Goal: Navigation & Orientation: Find specific page/section

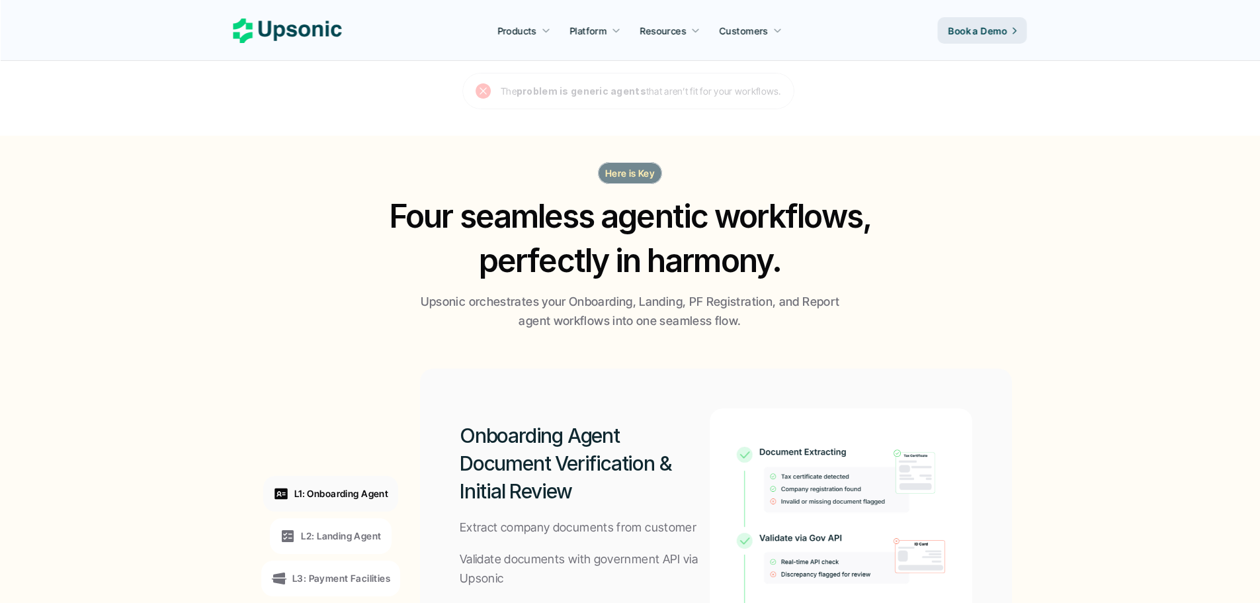
drag, startPoint x: 170, startPoint y: 237, endPoint x: 161, endPoint y: 319, distance: 81.8
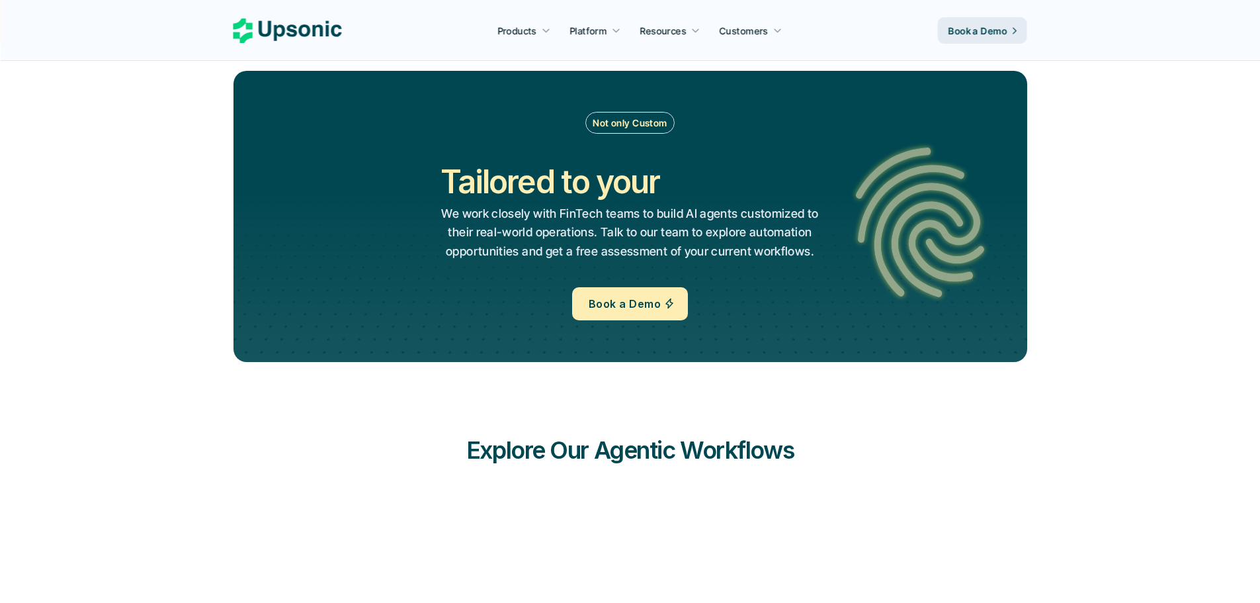
drag, startPoint x: 173, startPoint y: 333, endPoint x: 167, endPoint y: 370, distance: 36.9
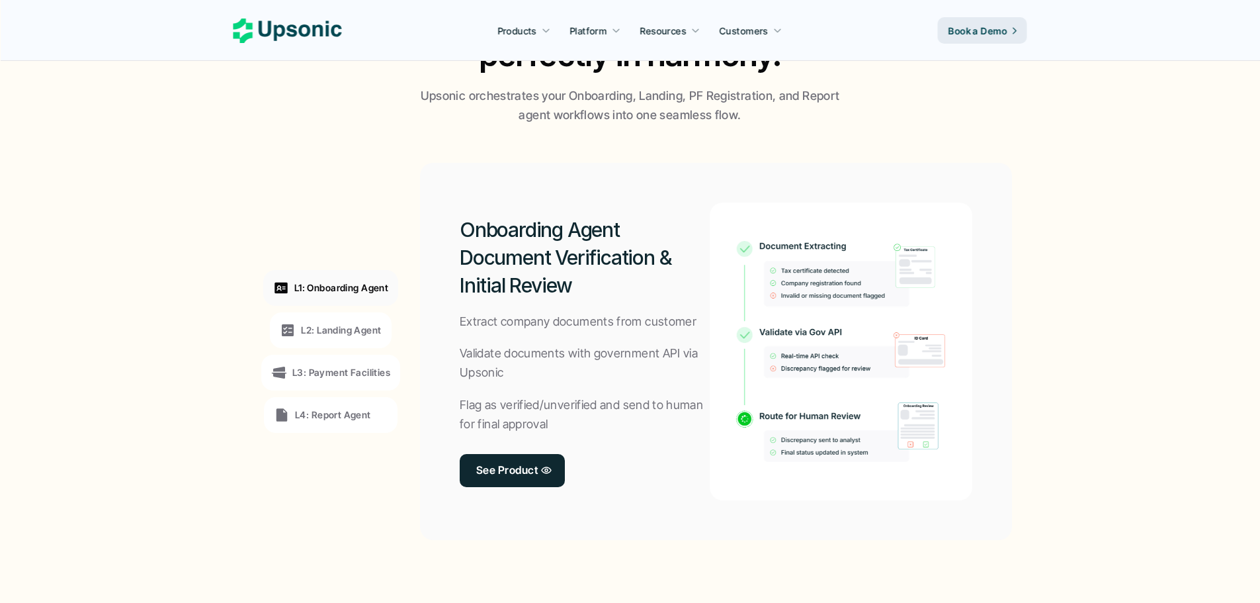
drag, startPoint x: 167, startPoint y: 370, endPoint x: 182, endPoint y: 161, distance: 209.6
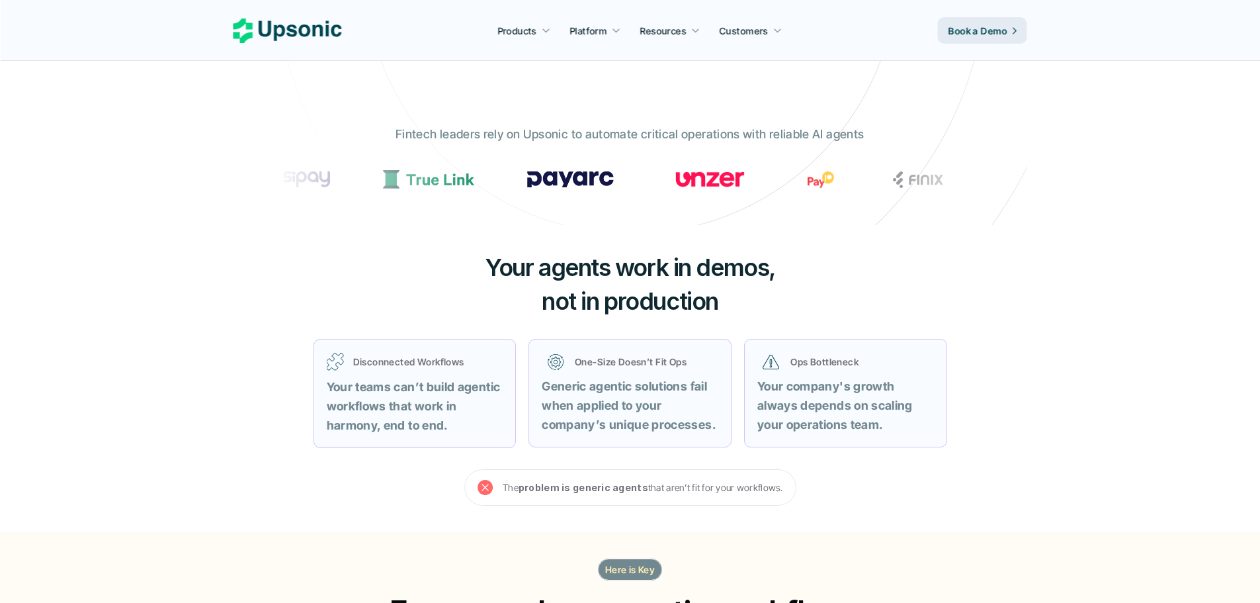
scroll to position [474, 0]
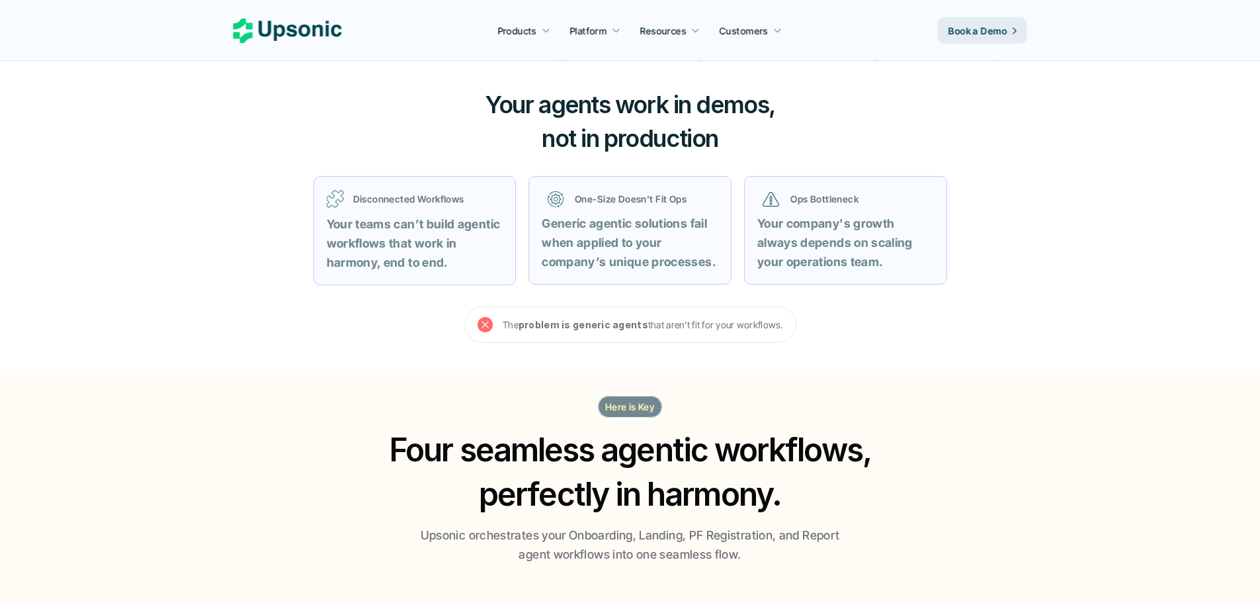
drag, startPoint x: 226, startPoint y: 197, endPoint x: 214, endPoint y: 274, distance: 77.6
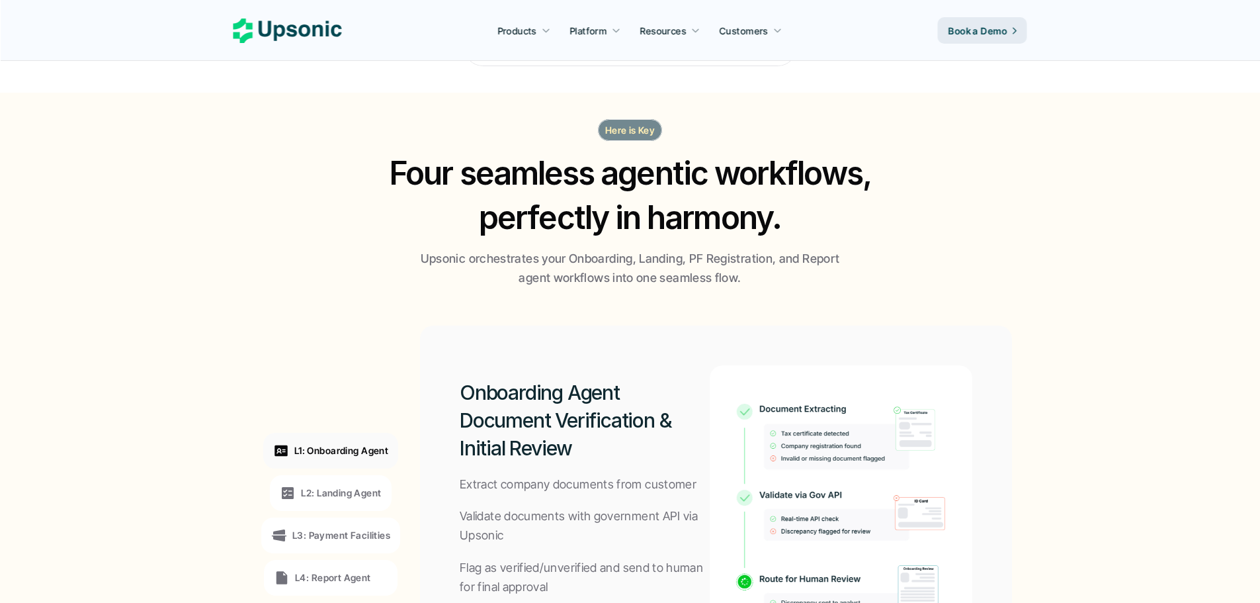
drag, startPoint x: 222, startPoint y: 273, endPoint x: 216, endPoint y: 314, distance: 41.3
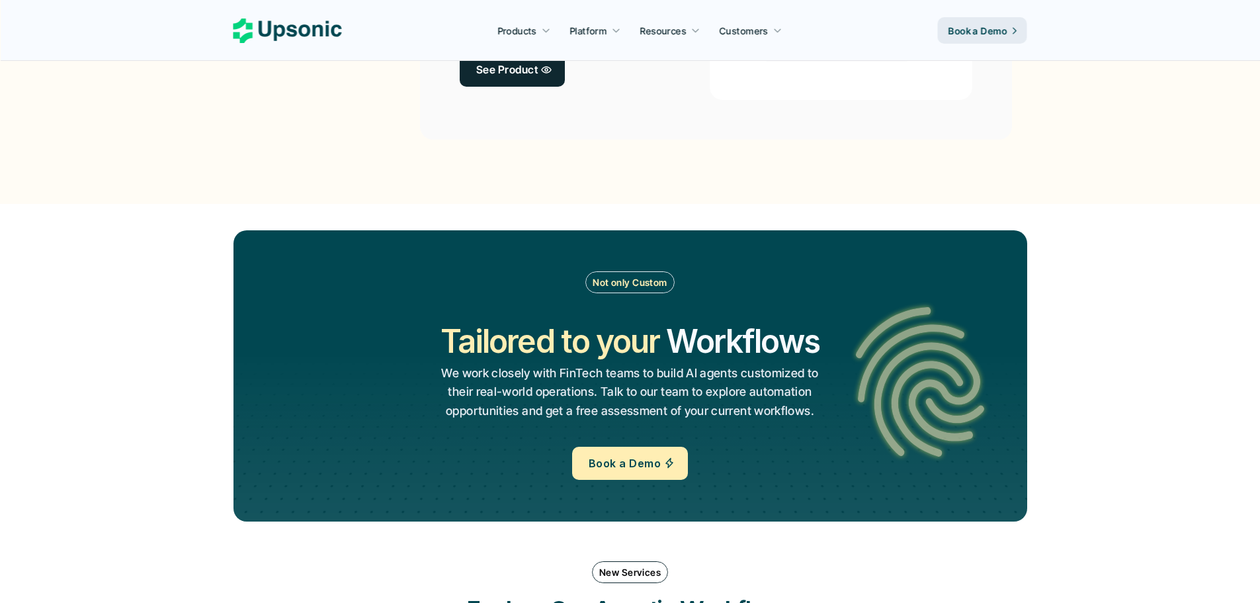
drag, startPoint x: 221, startPoint y: 206, endPoint x: 208, endPoint y: 337, distance: 130.9
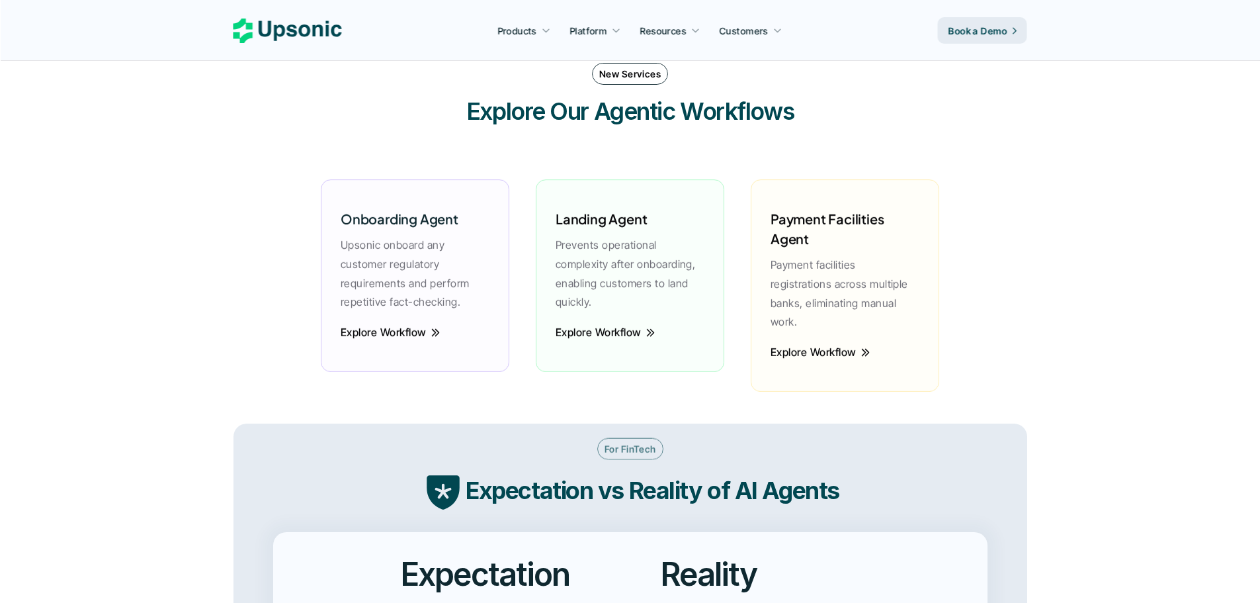
scroll to position [2179, 0]
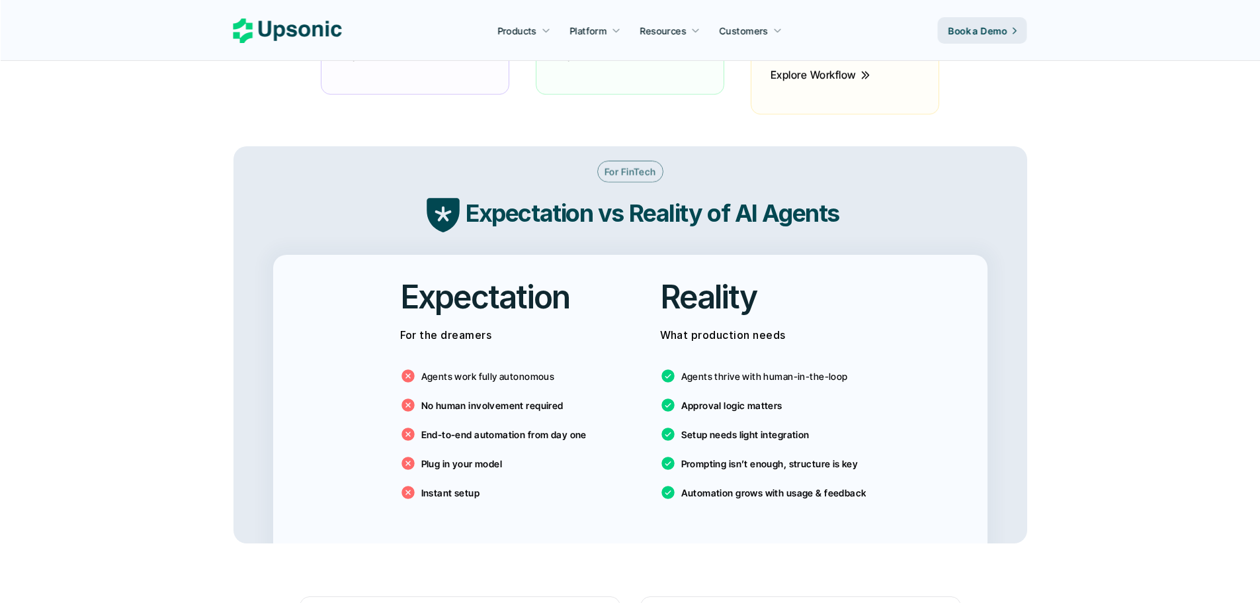
drag, startPoint x: 222, startPoint y: 251, endPoint x: 210, endPoint y: 377, distance: 127.0
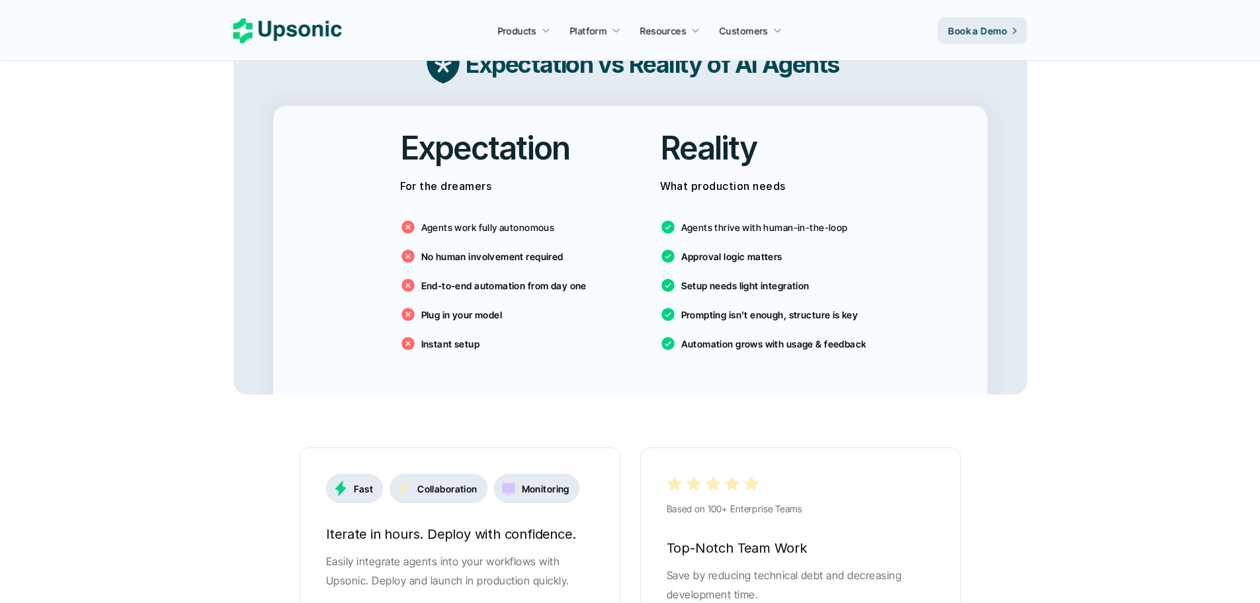
scroll to position [2555, 0]
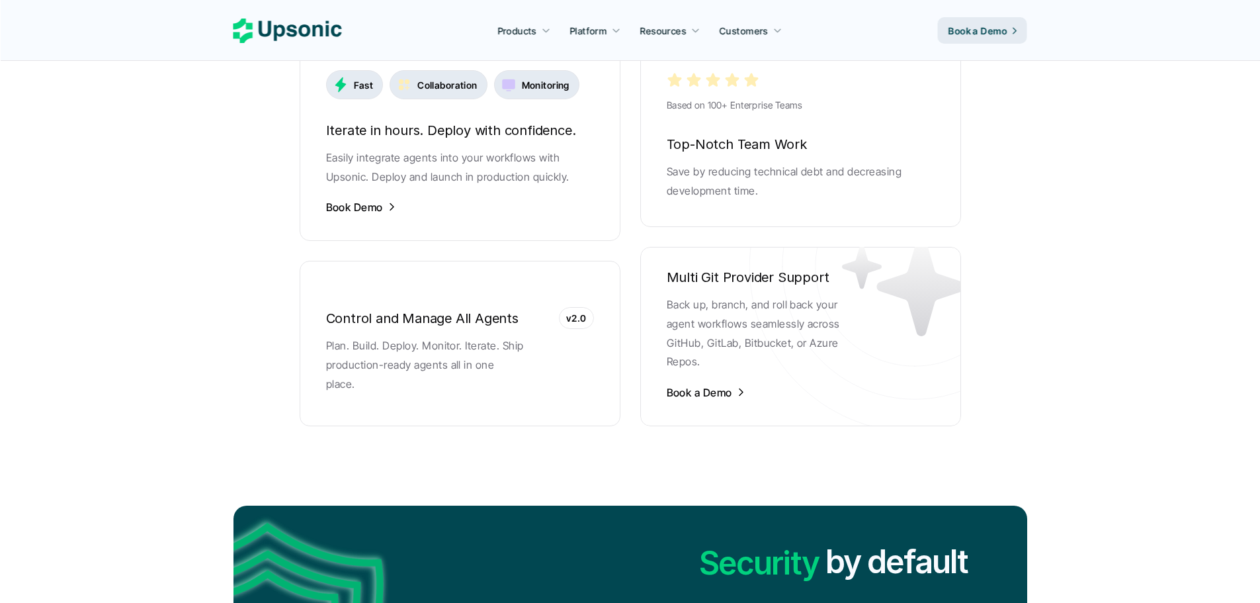
drag, startPoint x: 167, startPoint y: 125, endPoint x: 165, endPoint y: 251, distance: 125.7
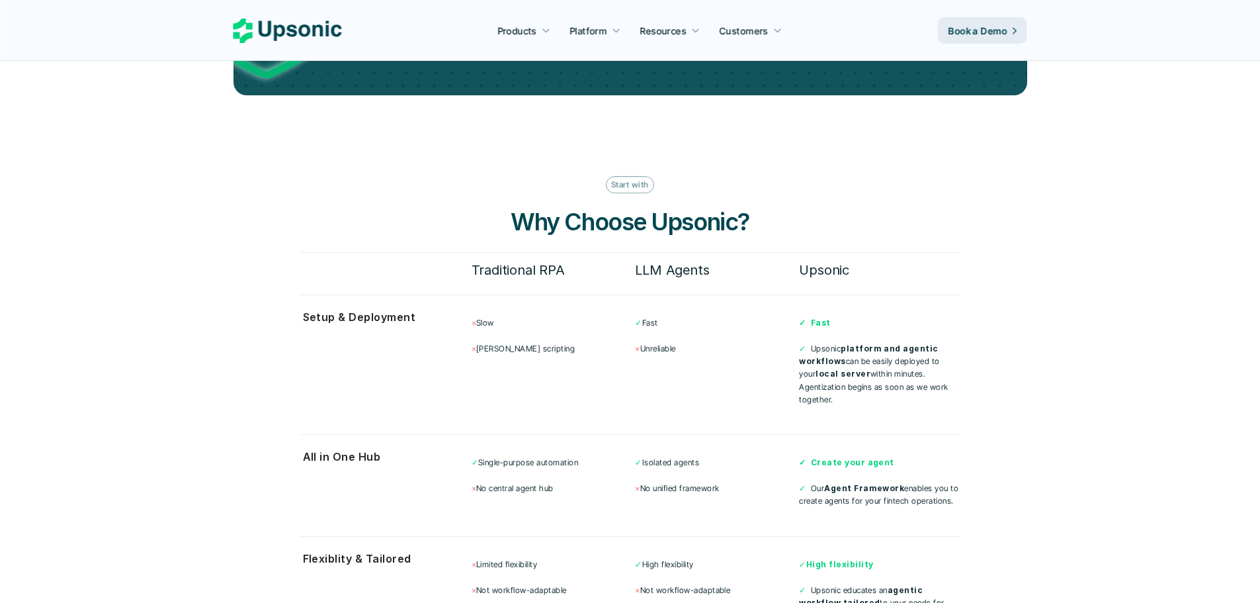
drag, startPoint x: 241, startPoint y: 60, endPoint x: 213, endPoint y: 206, distance: 148.1
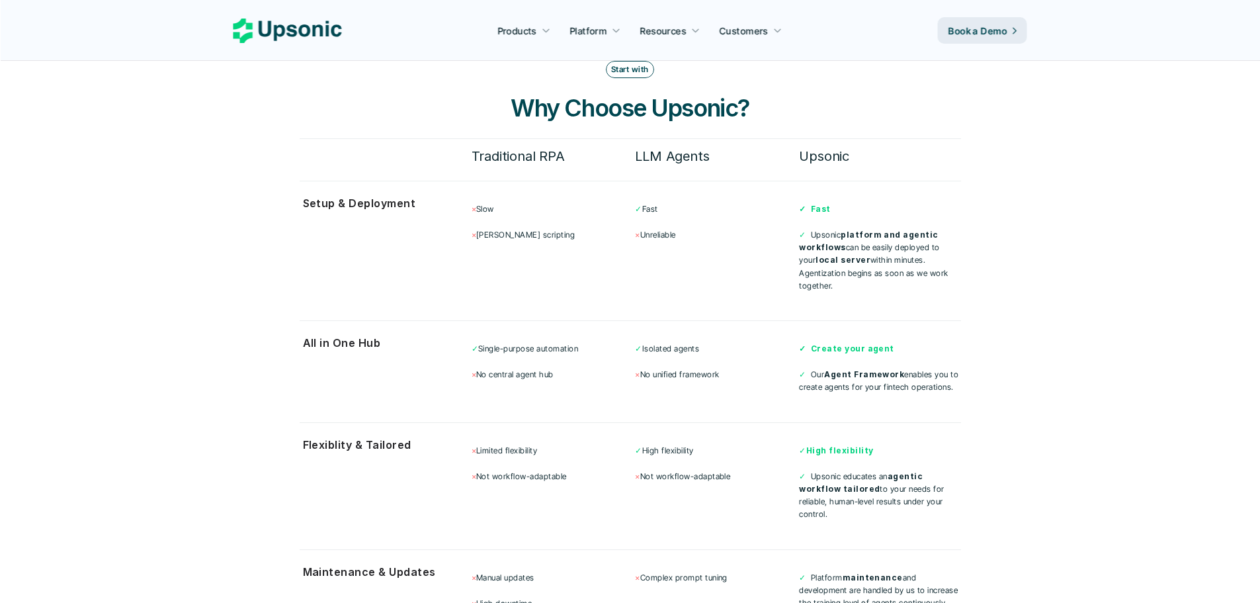
drag, startPoint x: 183, startPoint y: 169, endPoint x: 179, endPoint y: 206, distance: 37.2
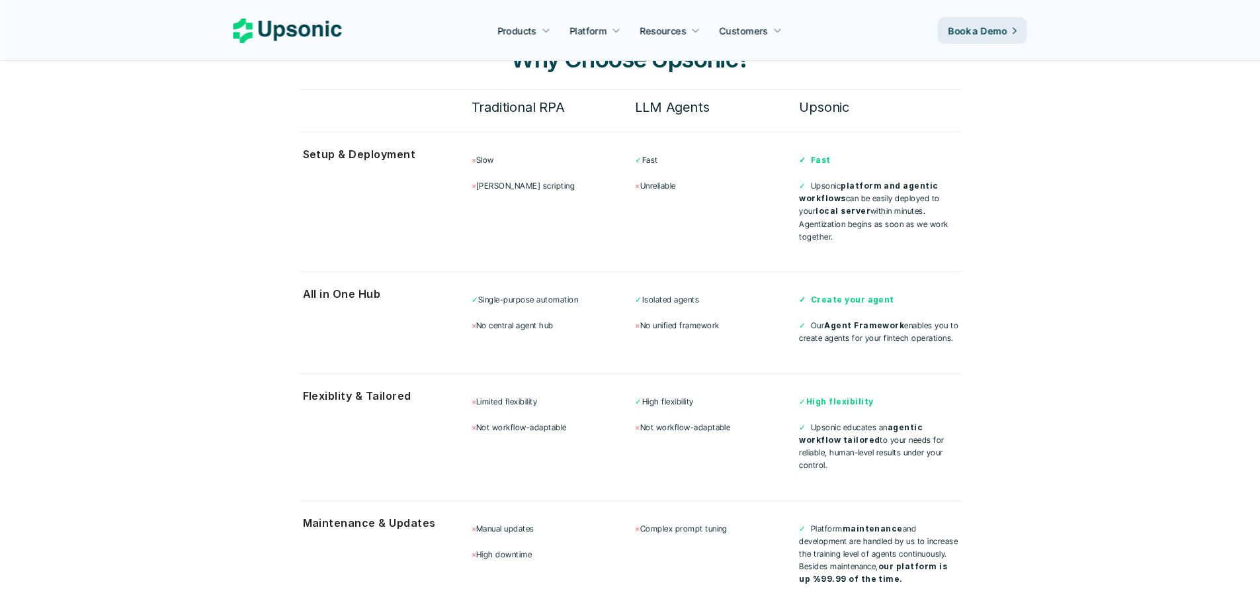
scroll to position [3344, 0]
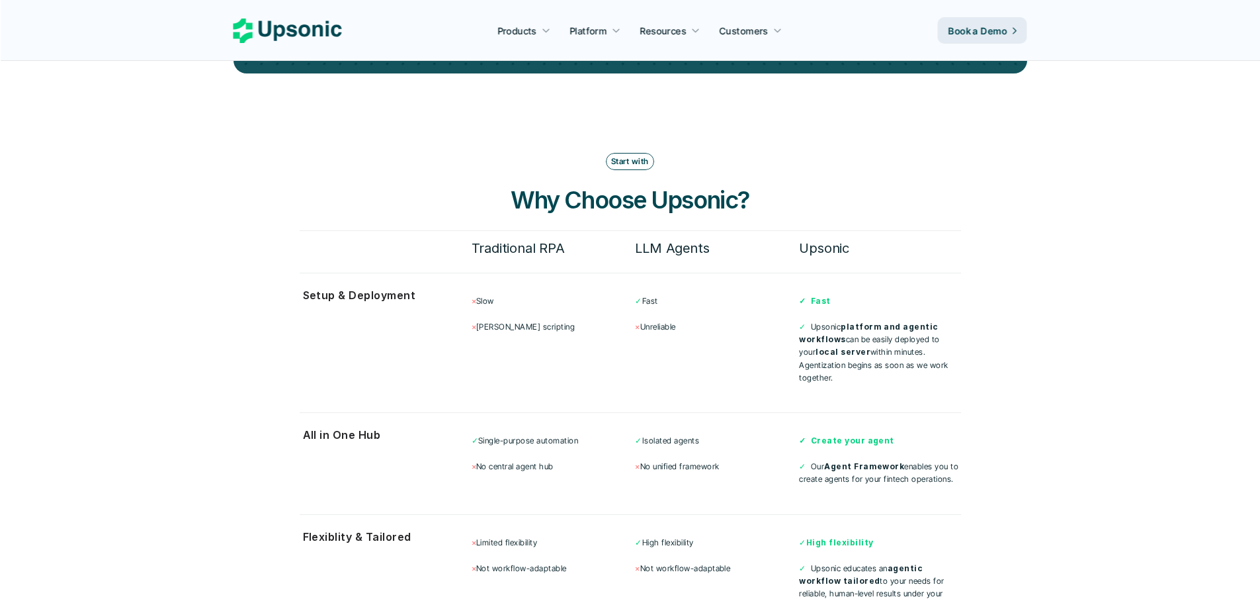
drag, startPoint x: 179, startPoint y: 206, endPoint x: 191, endPoint y: 165, distance: 42.7
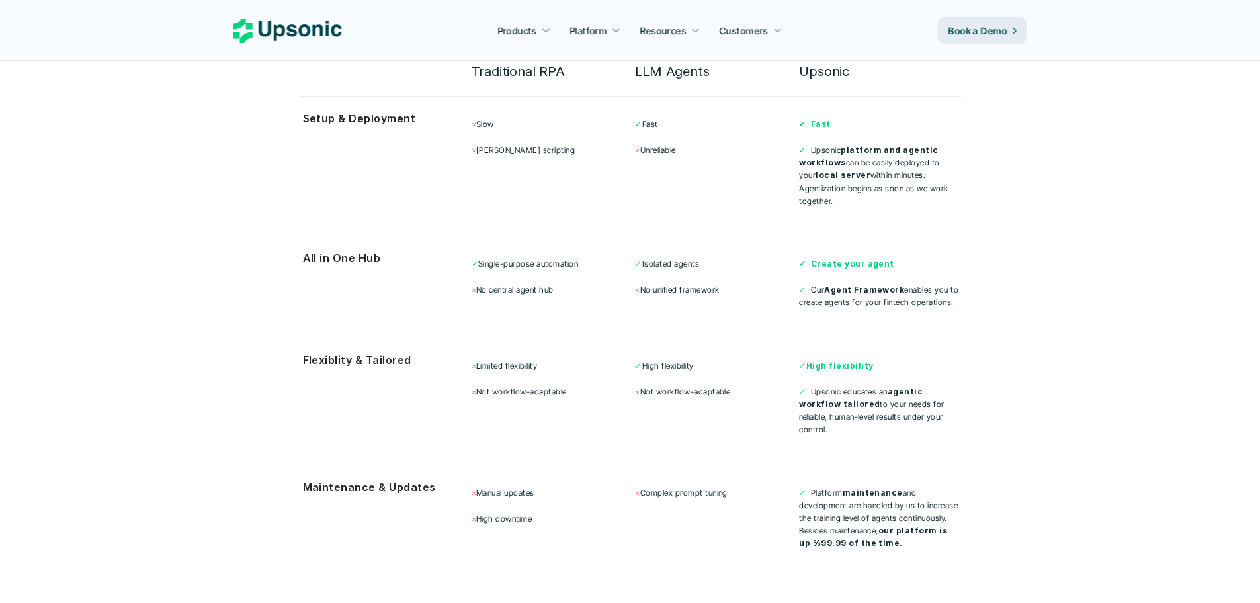
drag, startPoint x: 213, startPoint y: 196, endPoint x: 207, endPoint y: 240, distance: 44.7
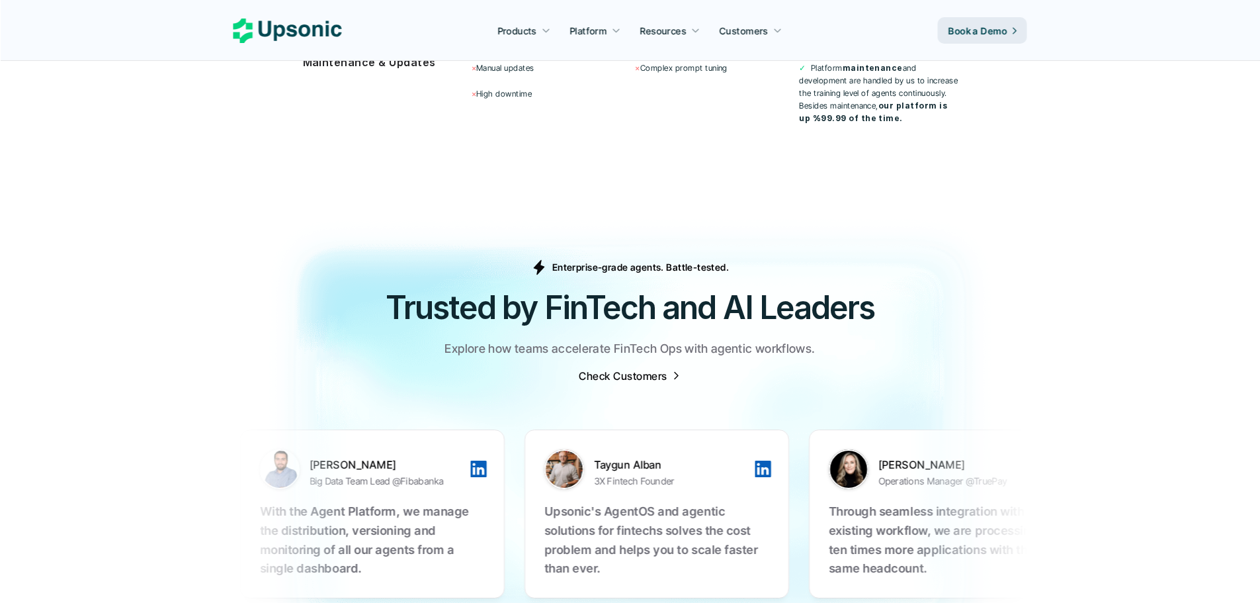
drag, startPoint x: 190, startPoint y: 189, endPoint x: 169, endPoint y: 275, distance: 89.2
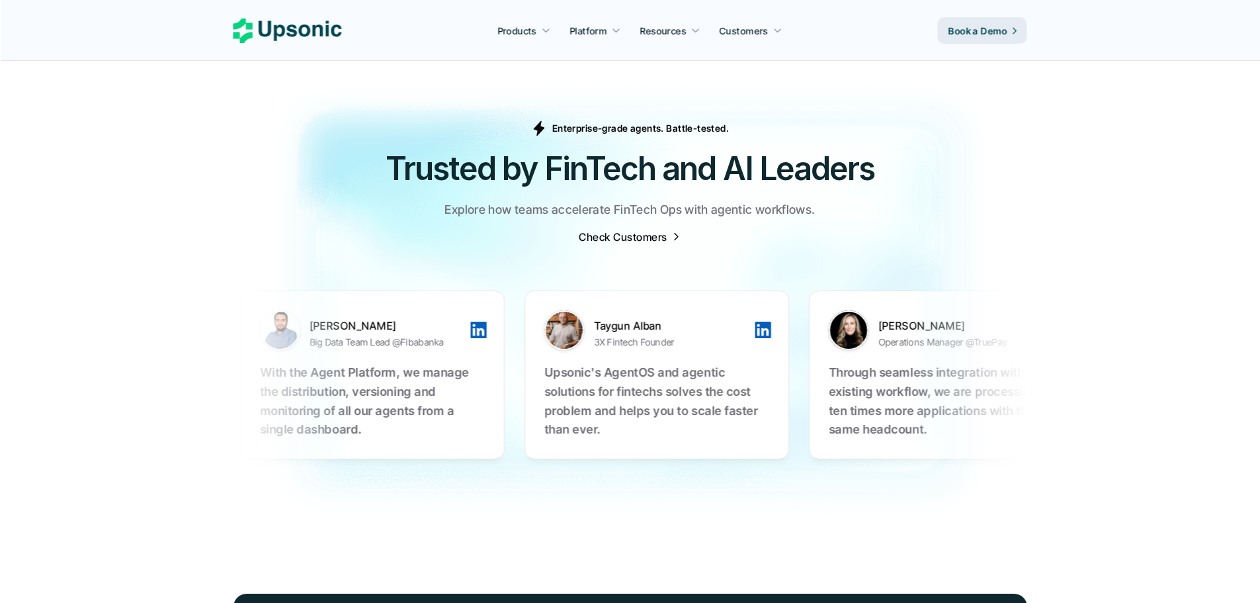
drag, startPoint x: 641, startPoint y: 345, endPoint x: 410, endPoint y: 323, distance: 231.9
drag, startPoint x: 743, startPoint y: 390, endPoint x: 708, endPoint y: 389, distance: 35.1
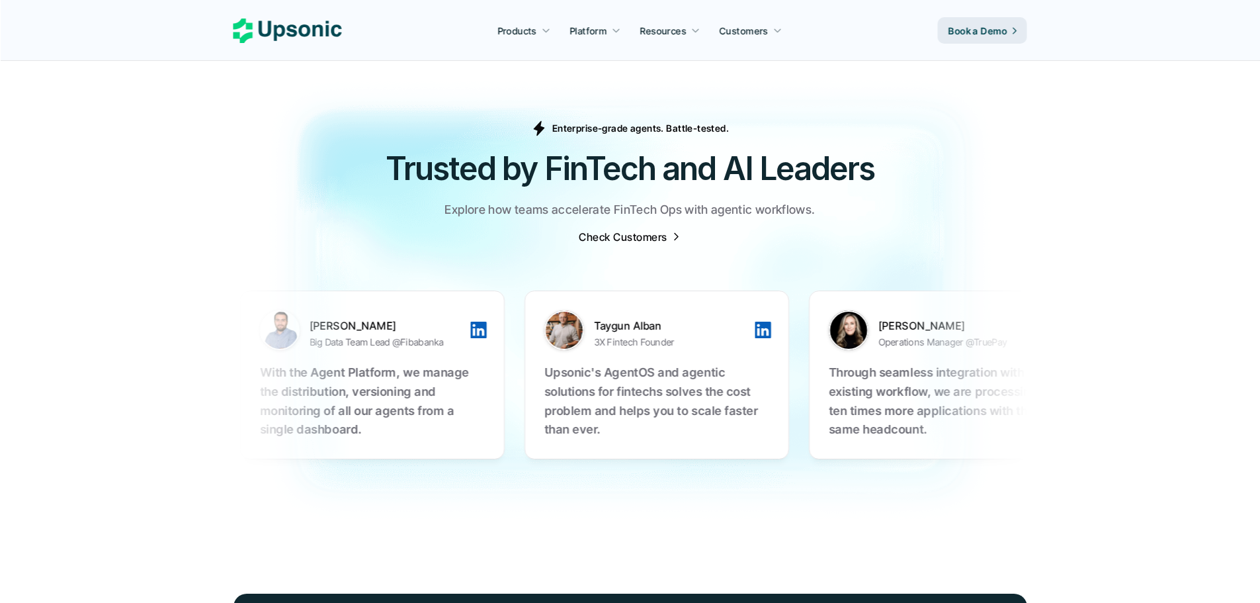
drag, startPoint x: 904, startPoint y: 390, endPoint x: 1091, endPoint y: 403, distance: 188.3
click at [1091, 403] on section "Enterprise-grade agents. Battle-tested. Trusted by FinTech and AI Leaders Explo…" at bounding box center [630, 299] width 1260 height 491
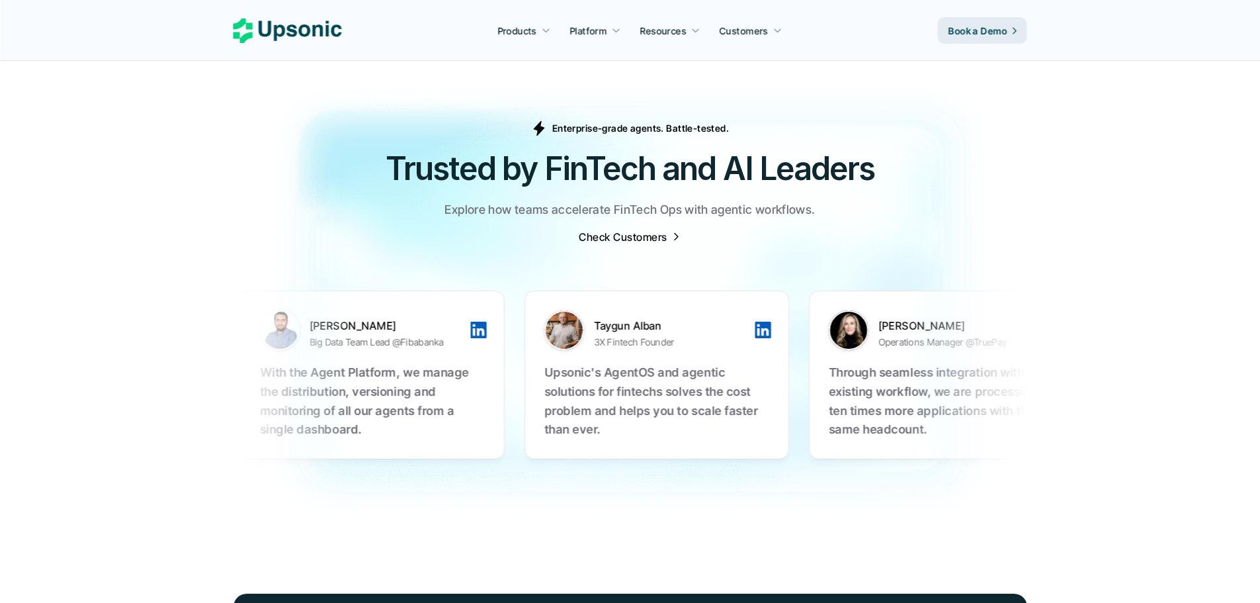
click at [1046, 415] on img at bounding box center [630, 299] width 1260 height 491
drag, startPoint x: 964, startPoint y: 386, endPoint x: 897, endPoint y: 377, distance: 67.4
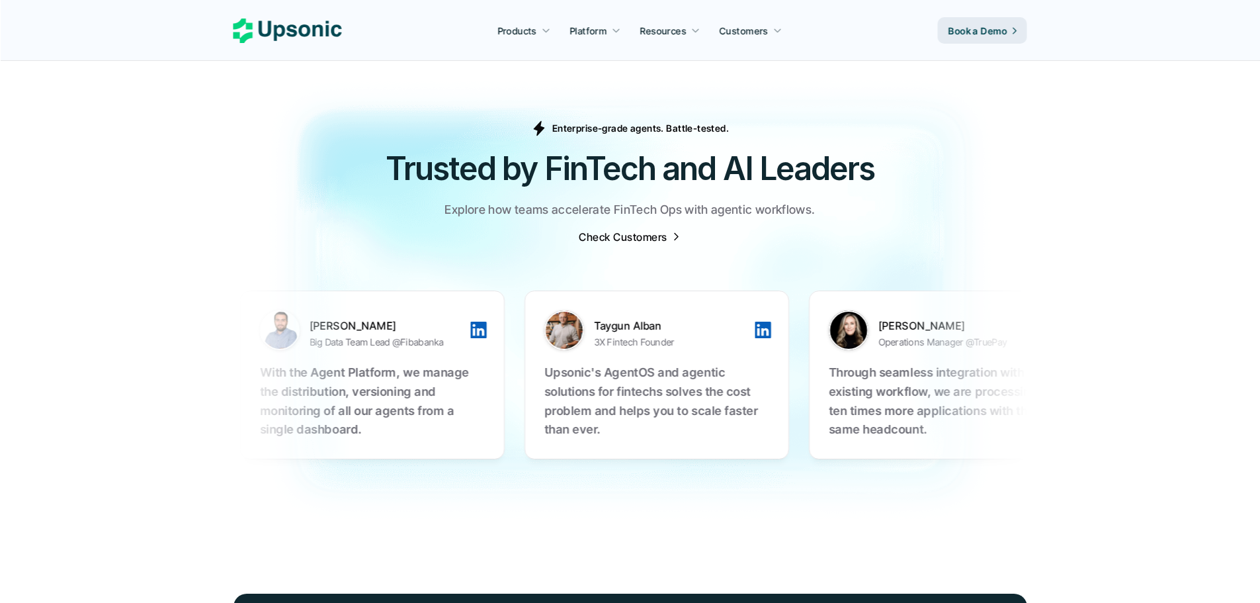
drag, startPoint x: 788, startPoint y: 189, endPoint x: 538, endPoint y: 190, distance: 250.7
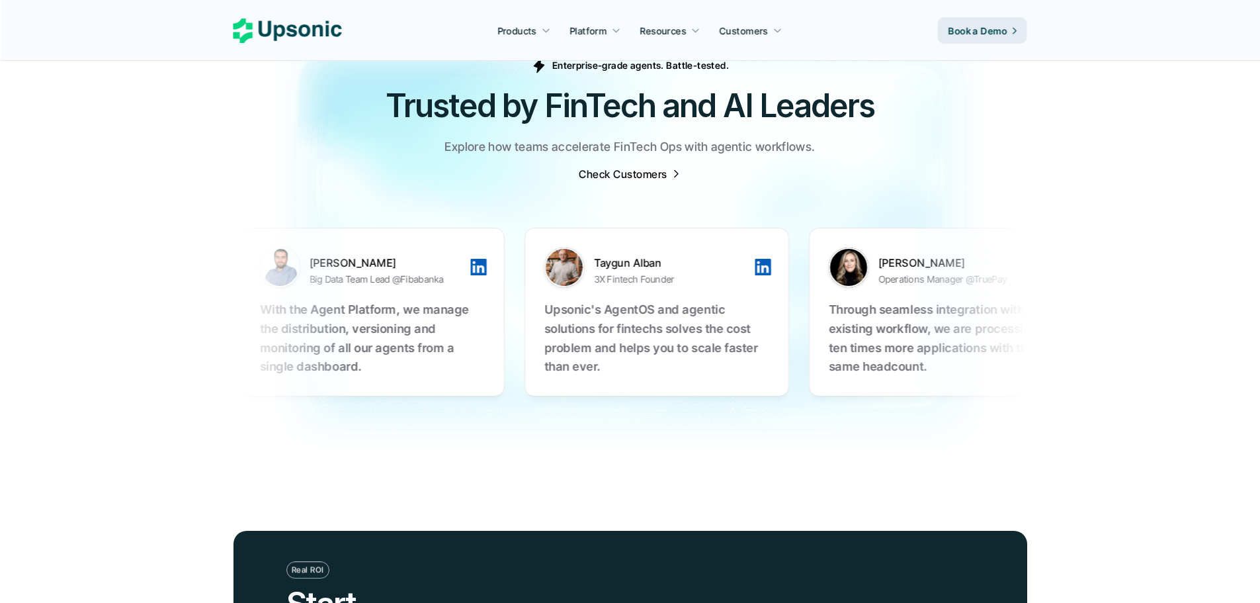
drag, startPoint x: 136, startPoint y: 162, endPoint x: 130, endPoint y: 216, distance: 54.5
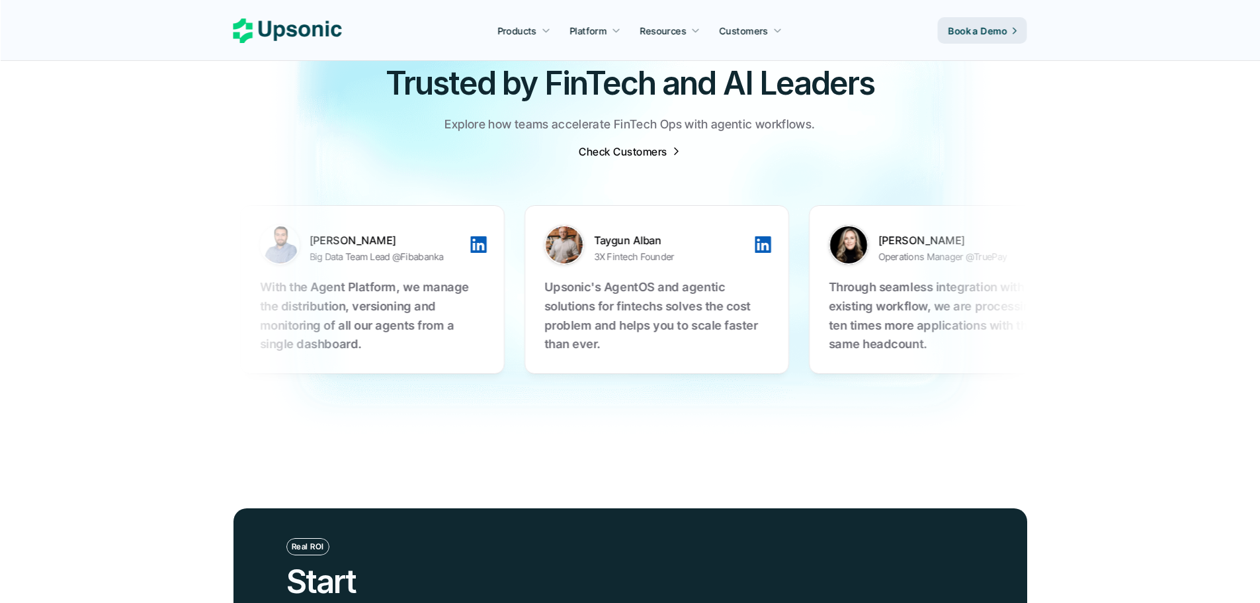
drag, startPoint x: 138, startPoint y: 146, endPoint x: 132, endPoint y: 183, distance: 37.5
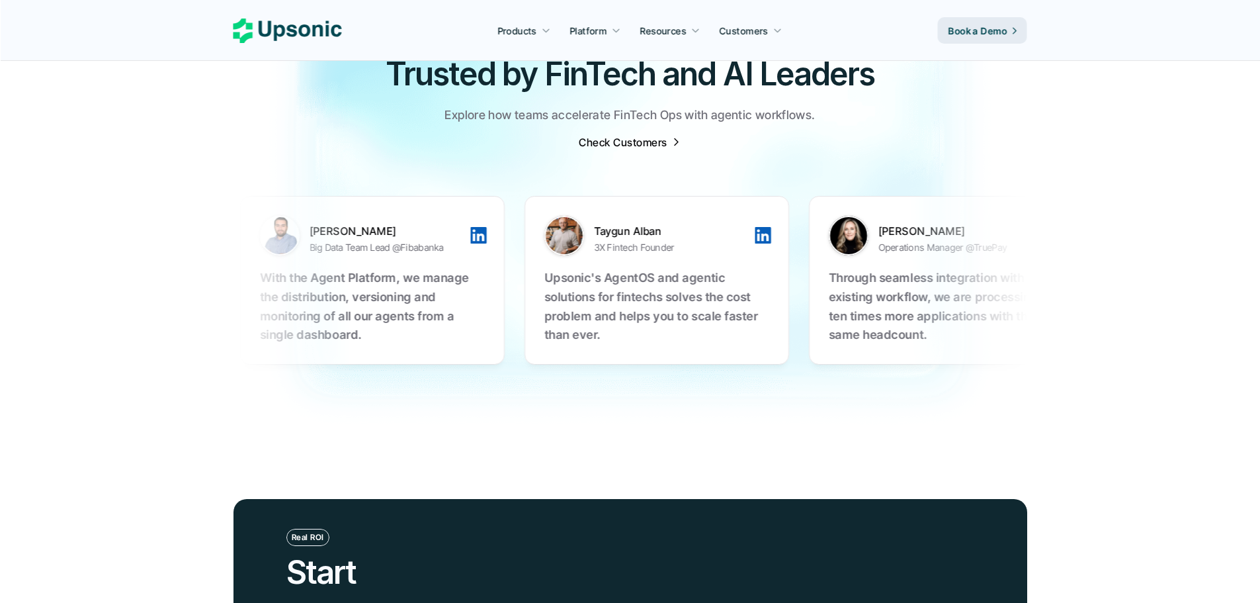
drag, startPoint x: 132, startPoint y: 183, endPoint x: 132, endPoint y: 164, distance: 19.2
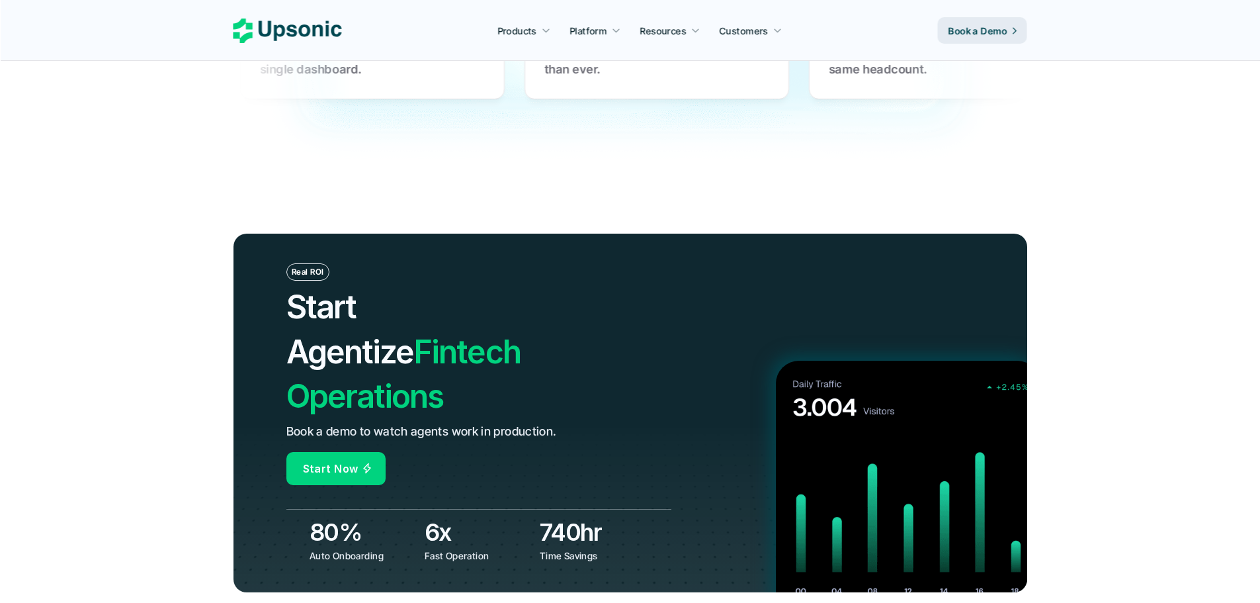
drag, startPoint x: 137, startPoint y: 226, endPoint x: 126, endPoint y: 270, distance: 45.1
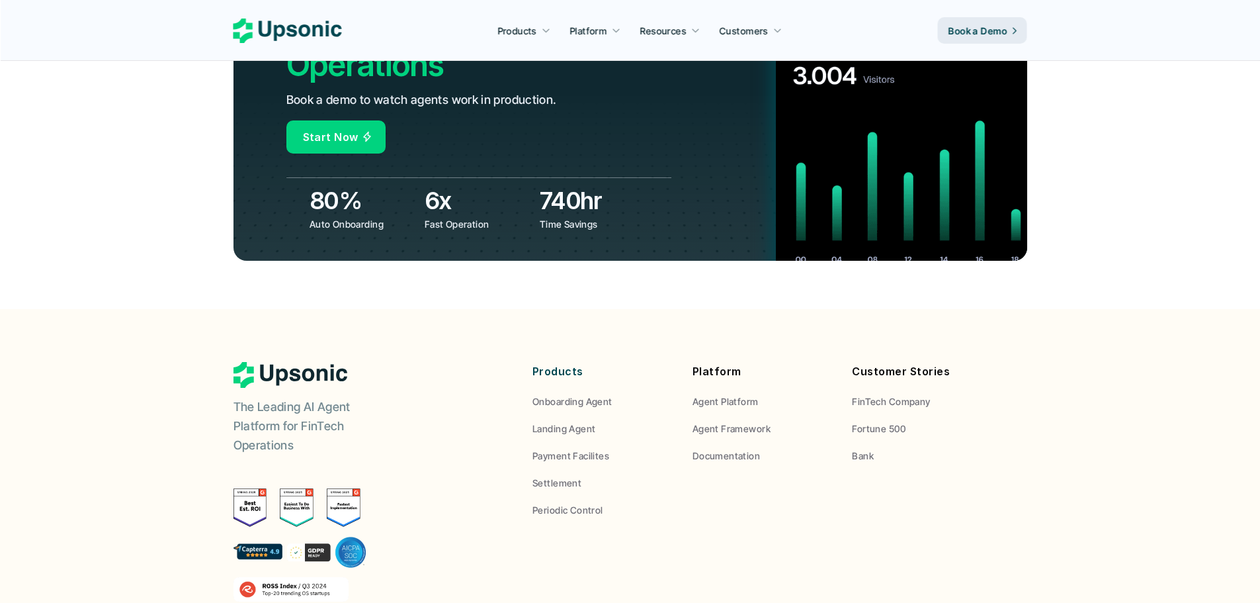
drag, startPoint x: 141, startPoint y: 200, endPoint x: 118, endPoint y: 305, distance: 106.9
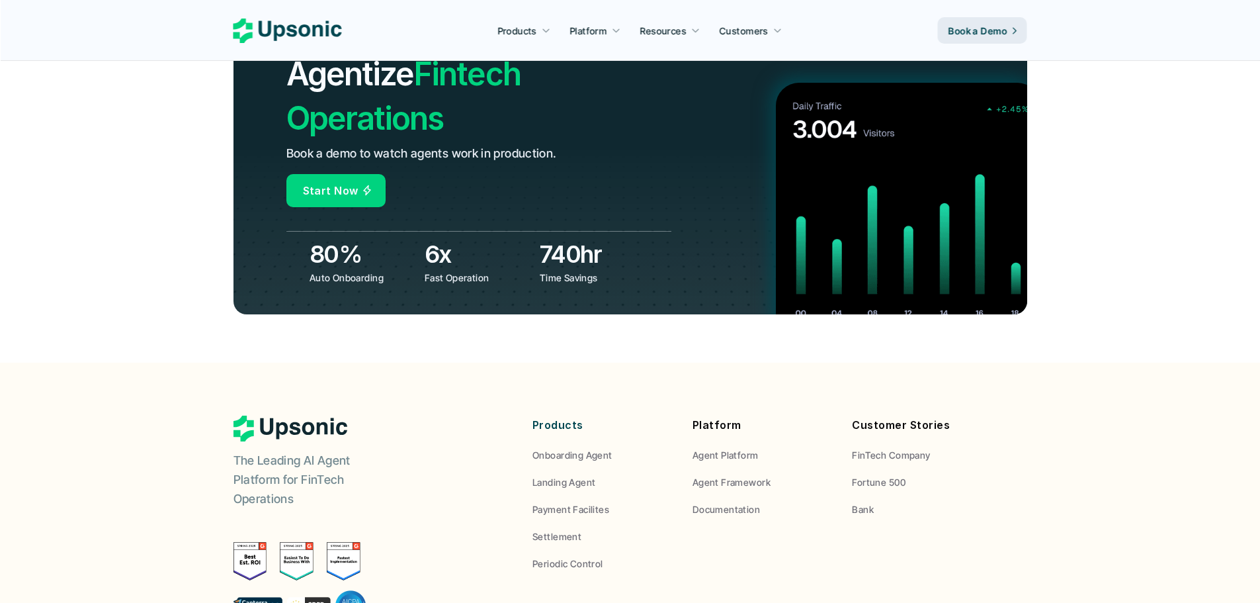
scroll to position [4407, 0]
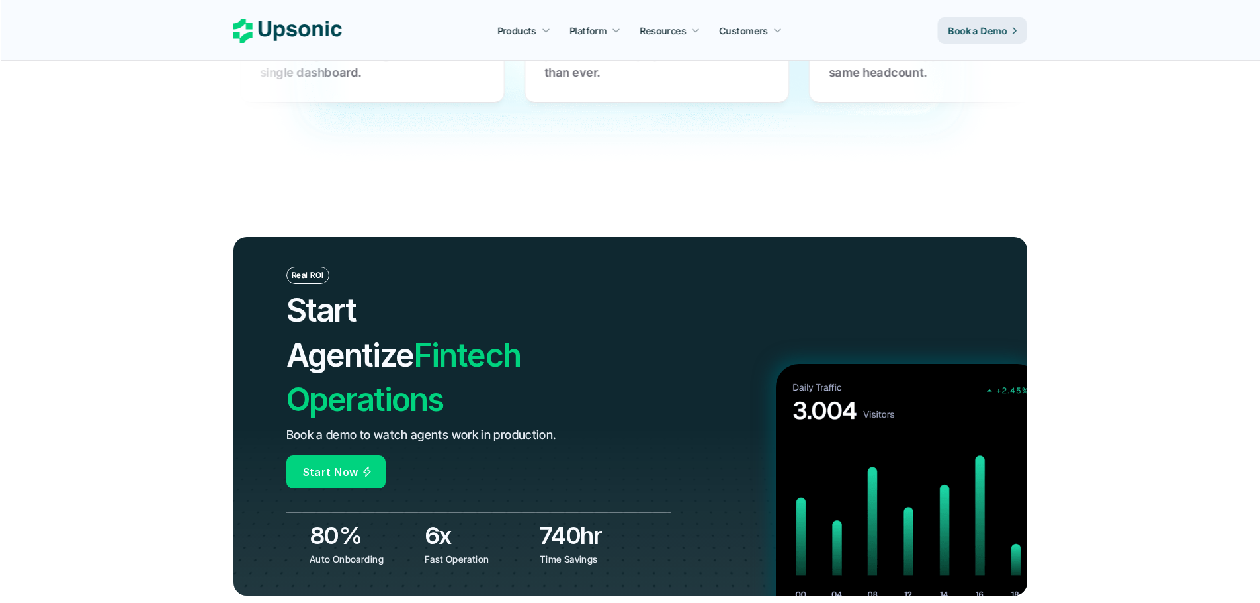
drag, startPoint x: 130, startPoint y: 281, endPoint x: 302, endPoint y: 189, distance: 195.0
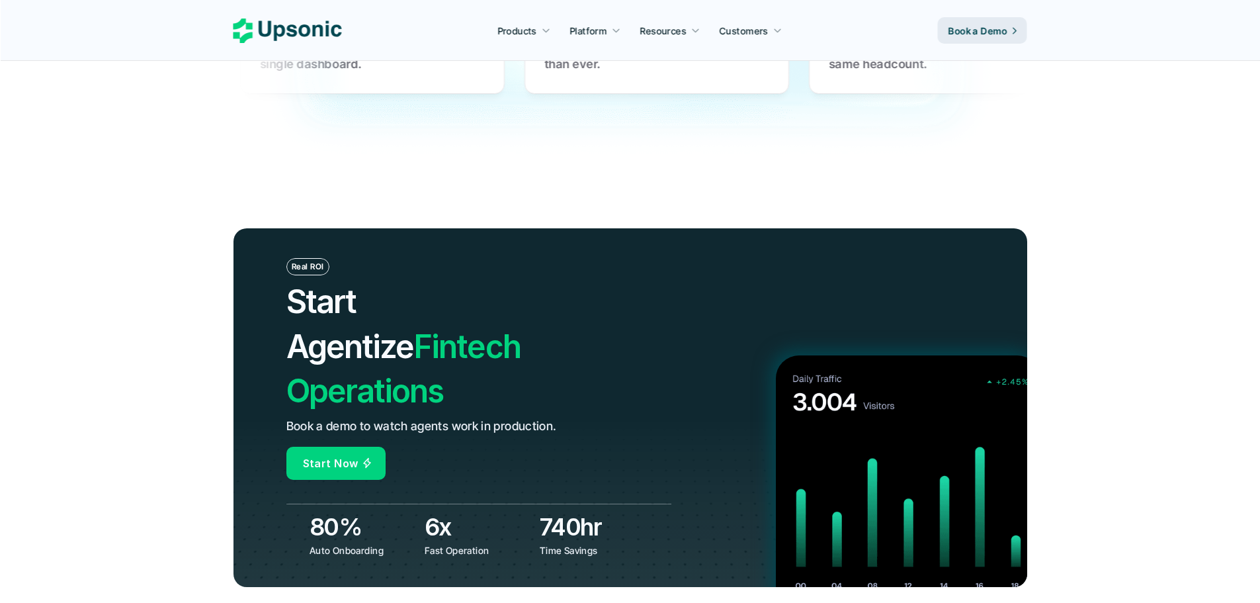
drag, startPoint x: 125, startPoint y: 249, endPoint x: 124, endPoint y: 256, distance: 6.6
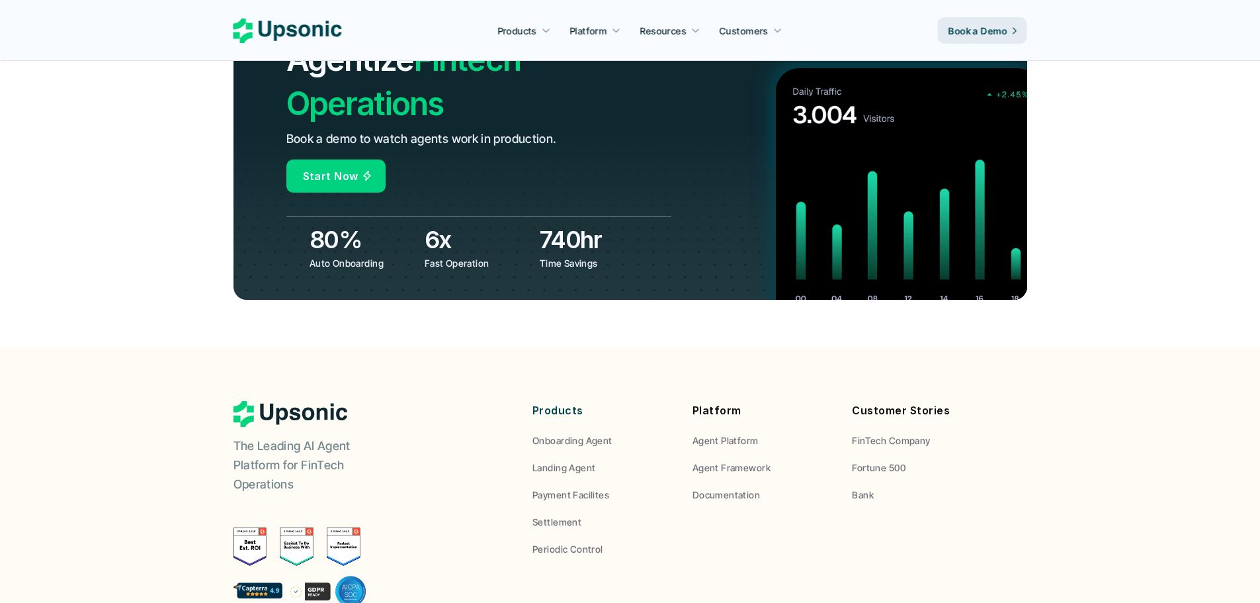
drag, startPoint x: 136, startPoint y: 181, endPoint x: 120, endPoint y: 287, distance: 107.6
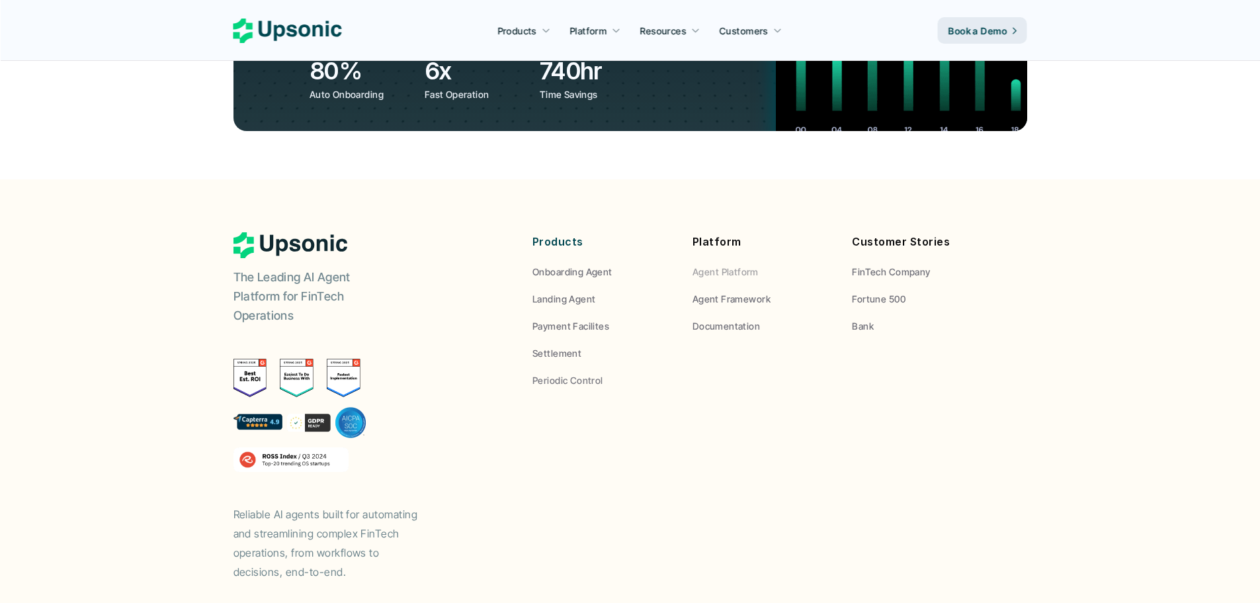
click at [749, 265] on p "Agent Platform" at bounding box center [726, 272] width 66 height 14
click at [724, 292] on p "Agent Framework" at bounding box center [732, 299] width 78 height 14
click at [771, 232] on div "Platform Agent Platform Agent Framework Documentation" at bounding box center [763, 282] width 140 height 101
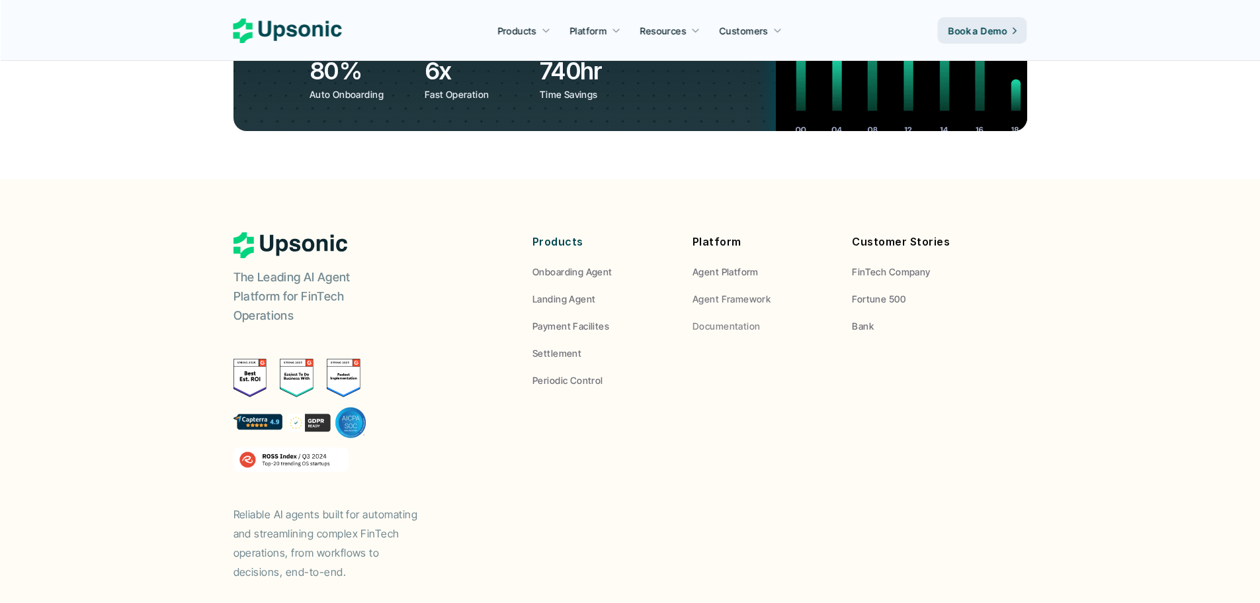
click at [747, 319] on p "Documentation" at bounding box center [726, 326] width 67 height 14
